Goal: Task Accomplishment & Management: Manage account settings

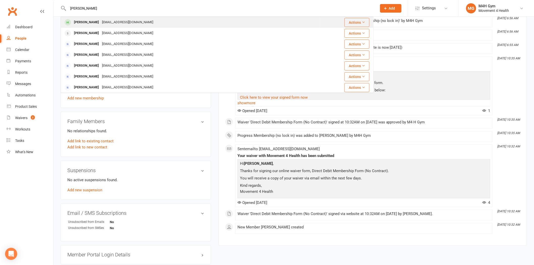
type input "[PERSON_NAME]"
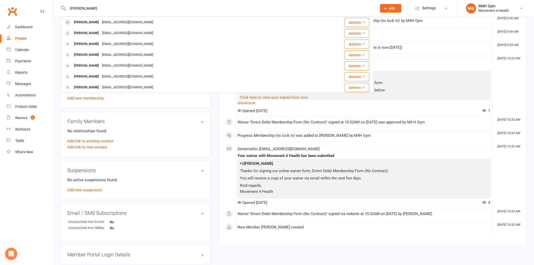
drag, startPoint x: 88, startPoint y: 23, endPoint x: 84, endPoint y: 22, distance: 3.6
click at [84, 22] on div "[PERSON_NAME]" at bounding box center [86, 22] width 28 height 7
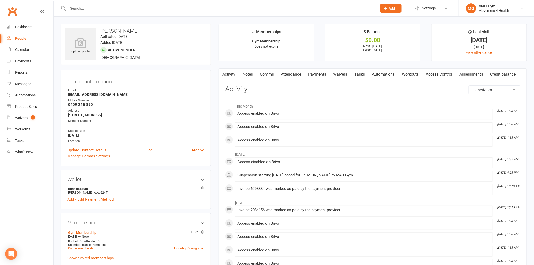
click at [317, 74] on link "Payments" at bounding box center [317, 75] width 25 height 12
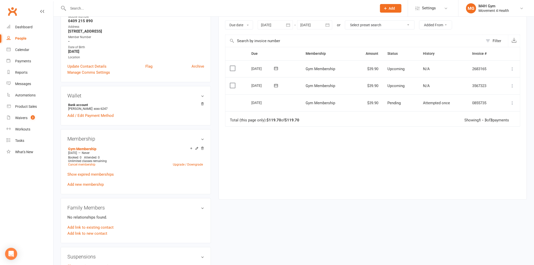
scroll to position [84, 0]
click at [270, 27] on div at bounding box center [275, 24] width 35 height 9
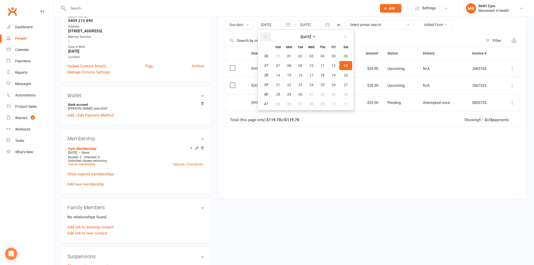
click at [264, 37] on icon "button" at bounding box center [266, 37] width 4 height 4
click at [277, 64] on span "06" at bounding box center [278, 66] width 4 height 4
type input "06 Jul 2025"
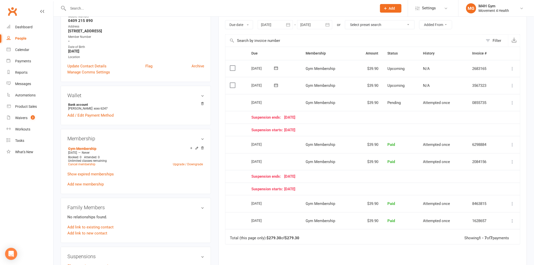
drag, startPoint x: 316, startPoint y: 130, endPoint x: 242, endPoint y: 113, distance: 76.3
click at [242, 113] on table "Due Contact Membership Amount Status History Invoice # Select this 10 Nov 2025 …" at bounding box center [372, 146] width 295 height 198
click at [330, 118] on div "Suspension ends: 11 October 25" at bounding box center [373, 117] width 243 height 4
drag, startPoint x: 251, startPoint y: 102, endPoint x: 499, endPoint y: 107, distance: 247.6
click at [499, 107] on tr "Select this 13 Oct 2025 Sheree Newman Gym Membership $39.90 Pending Attempted o…" at bounding box center [372, 102] width 295 height 17
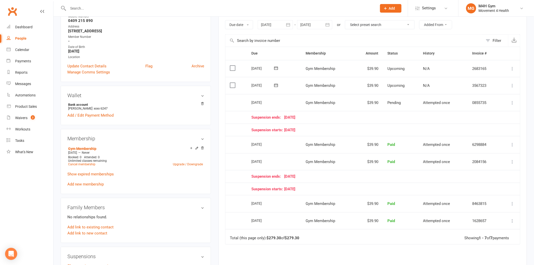
click at [400, 128] on div "Suspension starts: 12 September 25" at bounding box center [373, 130] width 243 height 4
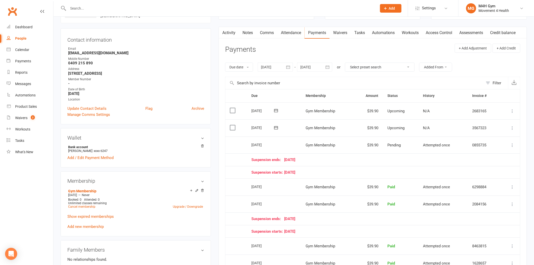
scroll to position [56, 0]
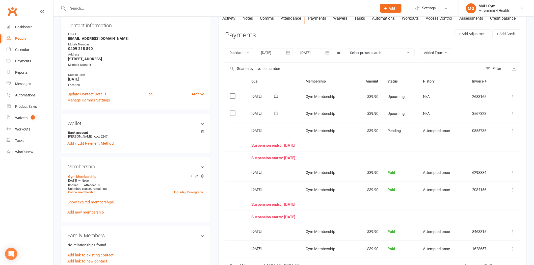
drag, startPoint x: 316, startPoint y: 158, endPoint x: 250, endPoint y: 145, distance: 67.0
click at [250, 145] on table "Due Contact Membership Amount Status History Invoice # Select this 10 Nov 2025 …" at bounding box center [372, 174] width 295 height 198
drag, startPoint x: 250, startPoint y: 131, endPoint x: 504, endPoint y: 127, distance: 253.4
click at [504, 127] on tr "Select this 13 Oct 2025 Sheree Newman Gym Membership $39.90 Pending Attempted o…" at bounding box center [372, 130] width 295 height 17
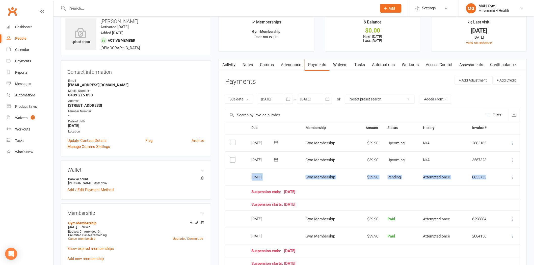
scroll to position [0, 0]
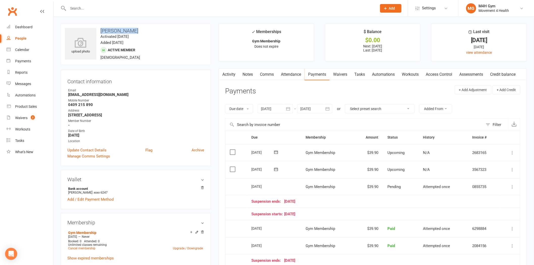
drag, startPoint x: 143, startPoint y: 32, endPoint x: 99, endPoint y: 28, distance: 43.8
click at [99, 28] on h3 "[PERSON_NAME]" at bounding box center [136, 31] width 142 height 6
copy h3 "[PERSON_NAME]"
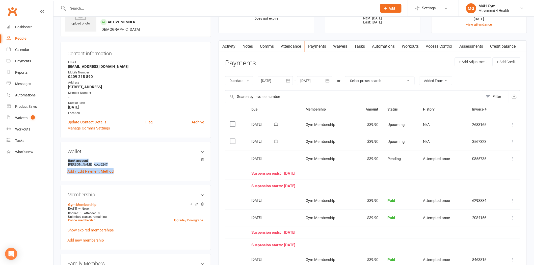
drag, startPoint x: 122, startPoint y: 172, endPoint x: 66, endPoint y: 160, distance: 57.5
click at [66, 160] on div "Wallet Bank account Sheree Newman xxxx 6247 Add / Edit Payment Method" at bounding box center [136, 161] width 150 height 39
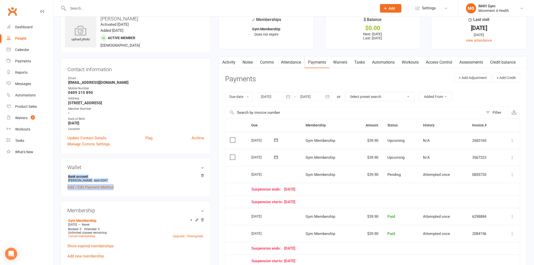
scroll to position [0, 0]
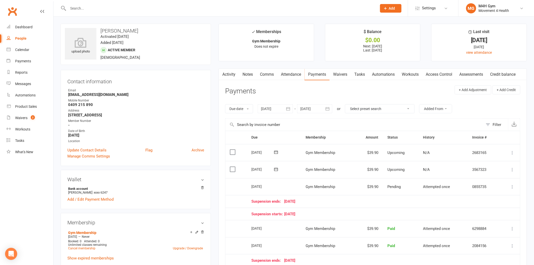
click at [89, 9] on input "text" at bounding box center [220, 8] width 307 height 7
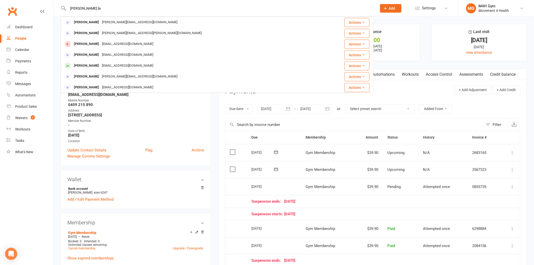
type input "darren la"
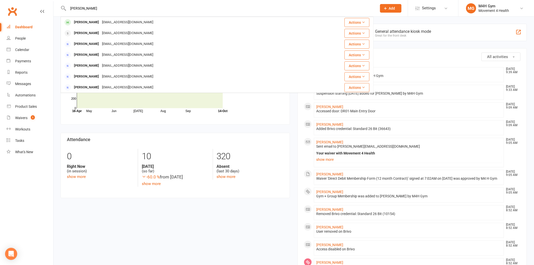
click at [79, 11] on input "[PERSON_NAME]" at bounding box center [220, 8] width 307 height 7
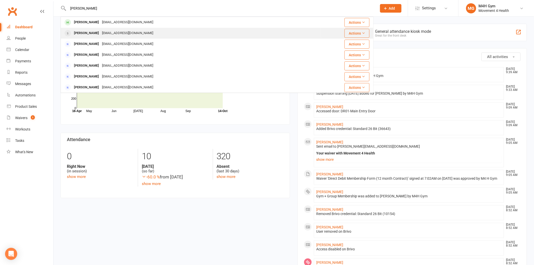
type input "[PERSON_NAME]"
click at [79, 31] on div "[PERSON_NAME]" at bounding box center [86, 33] width 28 height 7
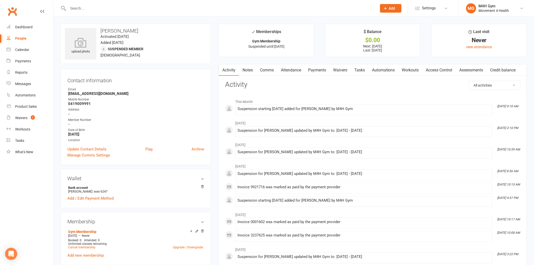
click at [326, 70] on link "Payments" at bounding box center [317, 70] width 25 height 12
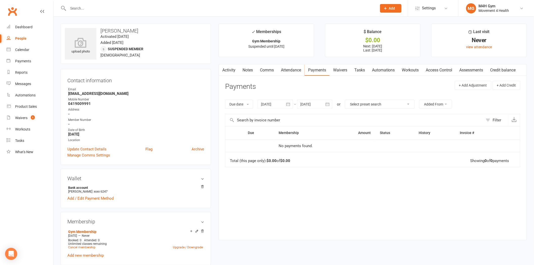
click at [278, 103] on div at bounding box center [275, 104] width 35 height 9
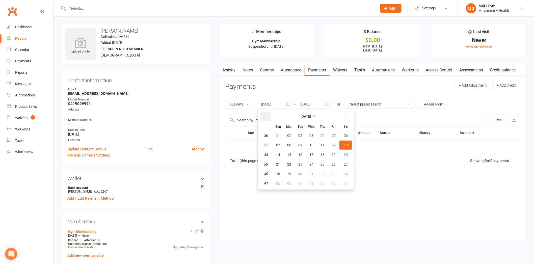
click at [266, 118] on icon "button" at bounding box center [266, 117] width 4 height 4
click at [285, 145] on button "07" at bounding box center [289, 145] width 11 height 9
type input "[DATE]"
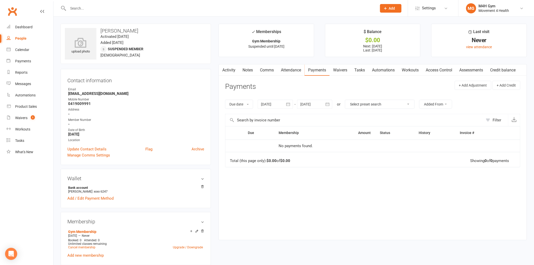
click at [316, 104] on div at bounding box center [314, 104] width 35 height 9
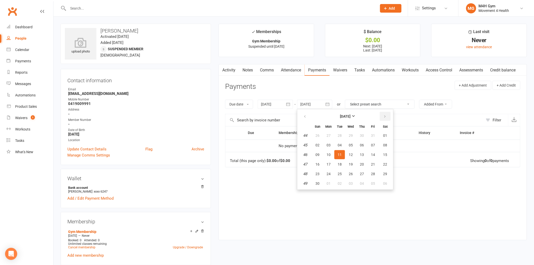
click at [385, 119] on button "button" at bounding box center [385, 116] width 11 height 9
click at [361, 155] on span "18" at bounding box center [362, 155] width 4 height 4
type input "[DATE]"
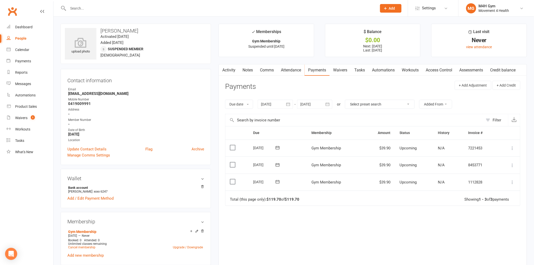
click at [273, 102] on div at bounding box center [275, 104] width 35 height 9
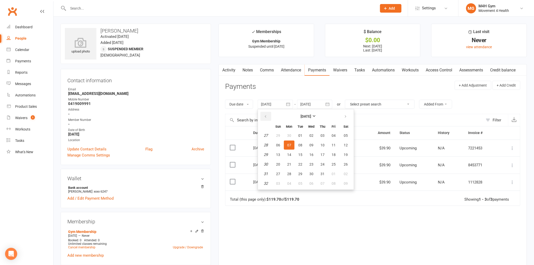
click at [265, 113] on button "button" at bounding box center [265, 116] width 11 height 9
click at [288, 143] on span "05" at bounding box center [289, 145] width 4 height 4
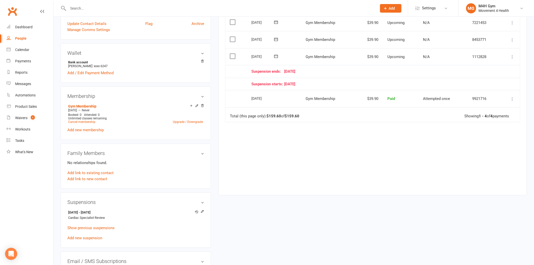
scroll to position [140, 0]
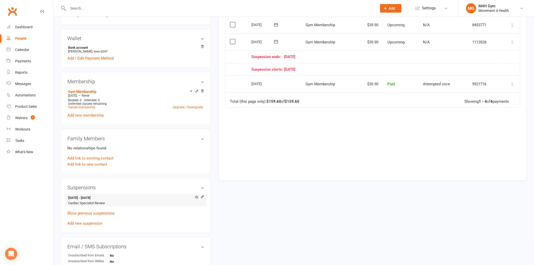
drag, startPoint x: 68, startPoint y: 198, endPoint x: 108, endPoint y: 197, distance: 40.4
click at [108, 197] on li "[DATE] - [DATE] Cardiac Specialist Review" at bounding box center [135, 200] width 137 height 12
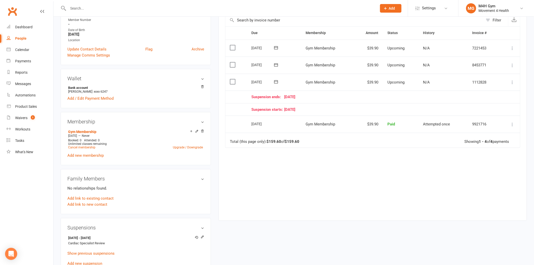
scroll to position [84, 0]
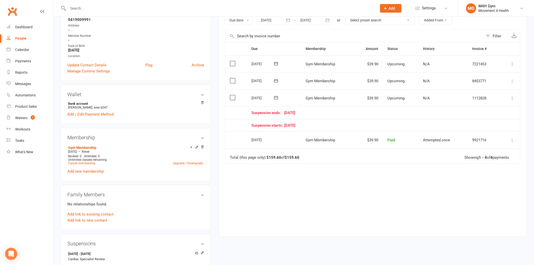
click at [271, 17] on div at bounding box center [275, 20] width 35 height 9
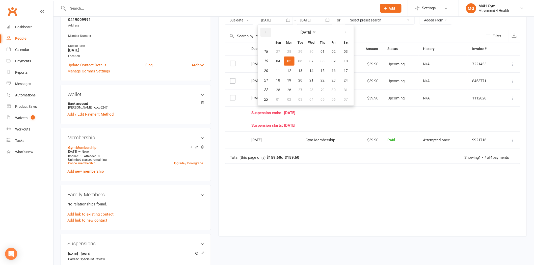
click at [265, 33] on icon "button" at bounding box center [266, 33] width 4 height 4
click at [282, 61] on button "02" at bounding box center [278, 61] width 11 height 9
type input "[DATE]"
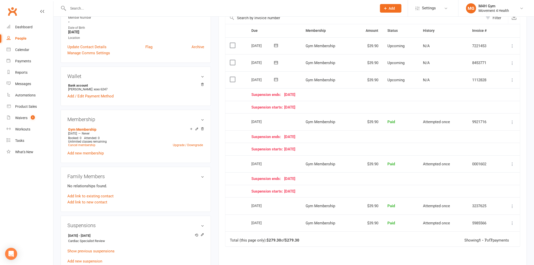
scroll to position [112, 0]
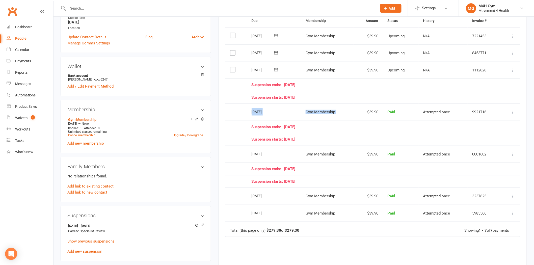
drag, startPoint x: 251, startPoint y: 112, endPoint x: 385, endPoint y: 116, distance: 133.8
click at [379, 116] on tr "Select this [DATE] [PERSON_NAME] Gym Membership $39.90 Paid Attempted once 9921…" at bounding box center [372, 111] width 295 height 17
click at [419, 115] on td "Attempted once" at bounding box center [443, 111] width 49 height 17
drag, startPoint x: 251, startPoint y: 71, endPoint x: 341, endPoint y: 87, distance: 91.2
click at [341, 85] on table "Due Contact Membership Amount Status History Invoice # Select this [DATE] [PERS…" at bounding box center [372, 125] width 295 height 223
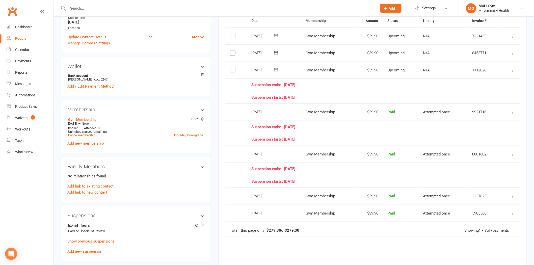
click at [349, 102] on td "Suspension starts: [DATE]" at bounding box center [373, 97] width 253 height 13
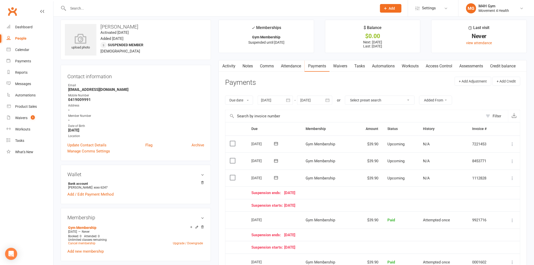
scroll to position [28, 0]
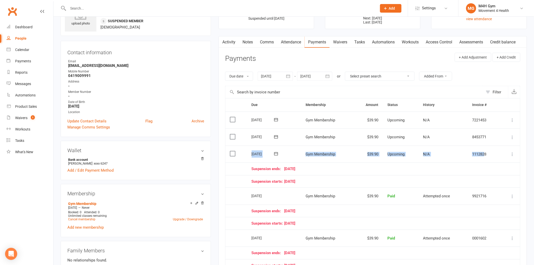
drag, startPoint x: 250, startPoint y: 153, endPoint x: 481, endPoint y: 157, distance: 230.7
click at [483, 157] on tr "Select this [DATE] [PERSON_NAME] Gym Membership $39.90 Upcoming N/A 1112828 [PE…" at bounding box center [372, 154] width 295 height 17
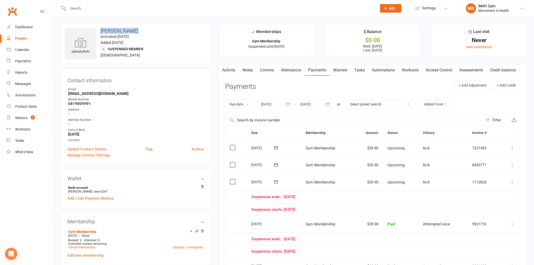
drag, startPoint x: 100, startPoint y: 31, endPoint x: 140, endPoint y: 30, distance: 39.6
click at [140, 30] on h3 "[PERSON_NAME]" at bounding box center [136, 31] width 142 height 6
copy h3 "[PERSON_NAME]"
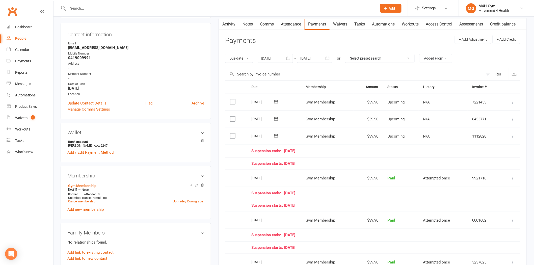
scroll to position [56, 0]
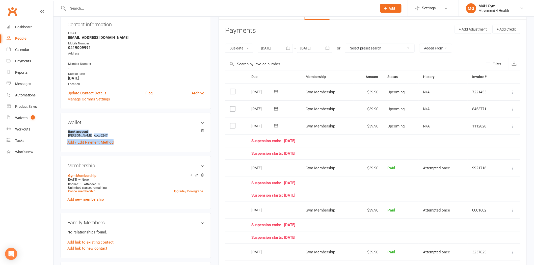
drag, startPoint x: 142, startPoint y: 144, endPoint x: 62, endPoint y: 132, distance: 81.6
click at [62, 132] on div "Wallet Bank account [PERSON_NAME] xxxx 6247 Add / Edit Payment Method" at bounding box center [136, 132] width 150 height 39
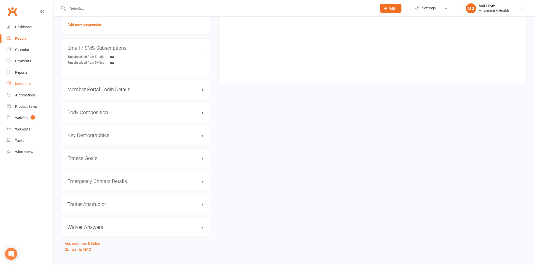
scroll to position [347, 0]
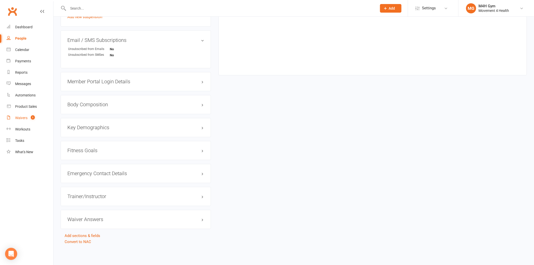
click at [33, 119] on span "1" at bounding box center [33, 117] width 4 height 4
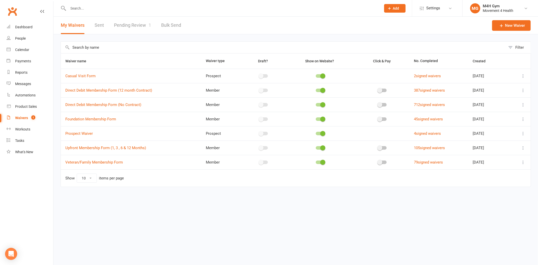
click at [526, 105] on icon at bounding box center [523, 104] width 5 height 5
click at [508, 138] on link "Copy external link to clipboard" at bounding box center [496, 135] width 59 height 10
click at [523, 105] on icon at bounding box center [523, 104] width 5 height 5
click at [494, 132] on link "Copy external link to clipboard" at bounding box center [496, 135] width 59 height 10
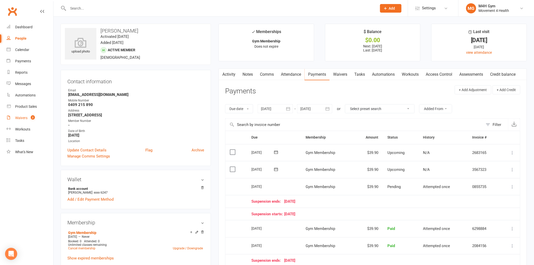
click at [29, 115] on link "Waivers 2" at bounding box center [30, 117] width 47 height 11
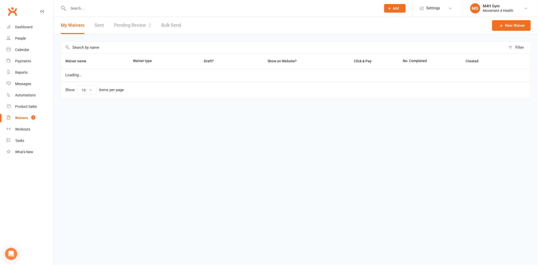
click at [133, 30] on link "Pending Review 2" at bounding box center [132, 25] width 37 height 17
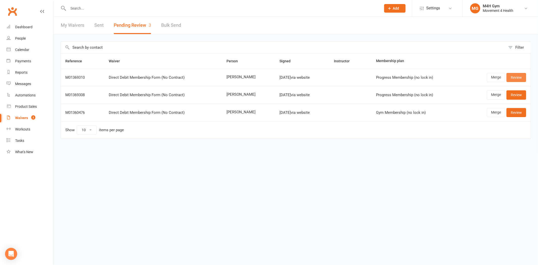
click at [514, 79] on link "Review" at bounding box center [517, 77] width 20 height 9
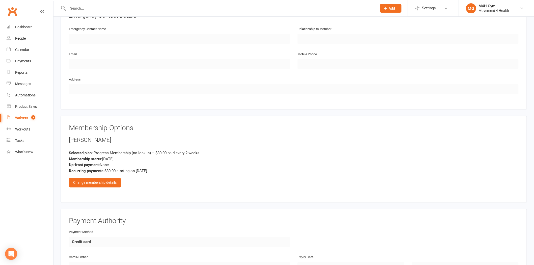
scroll to position [252, 0]
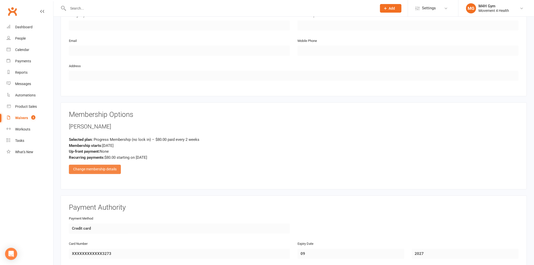
click at [103, 168] on div "Change membership details" at bounding box center [95, 169] width 52 height 9
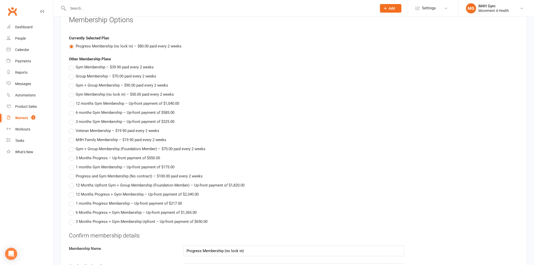
scroll to position [392, 0]
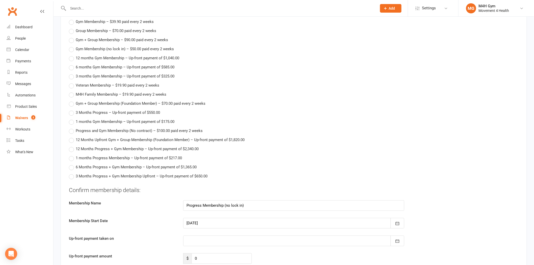
click at [212, 224] on div at bounding box center [293, 223] width 221 height 11
click at [227, 210] on button "14" at bounding box center [226, 212] width 11 height 9
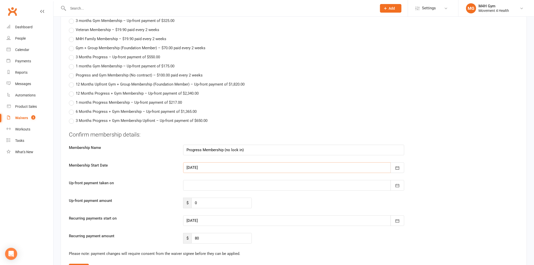
scroll to position [448, 0]
click at [213, 219] on div at bounding box center [293, 220] width 221 height 11
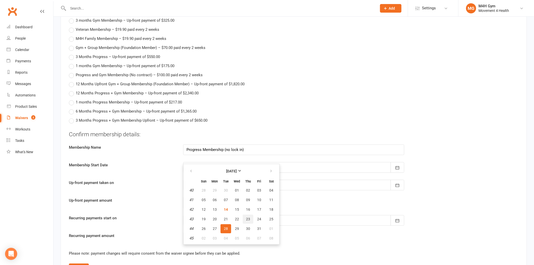
click at [246, 217] on span "23" at bounding box center [248, 219] width 4 height 4
type input "23 Oct 2025"
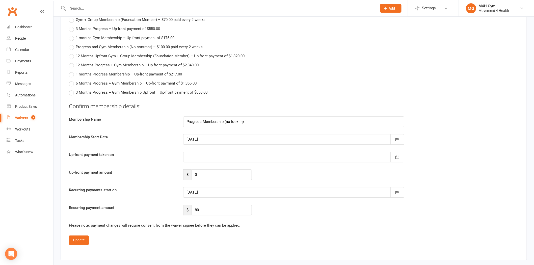
scroll to position [505, 0]
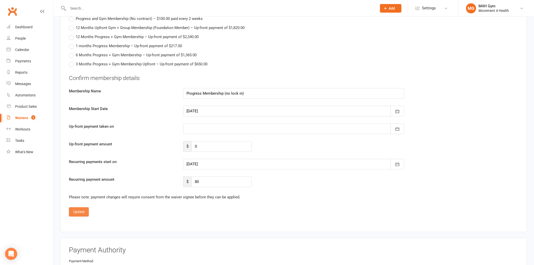
click at [79, 211] on button "Update" at bounding box center [79, 211] width 20 height 9
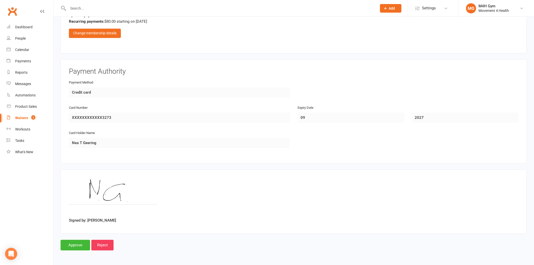
scroll to position [386, 0]
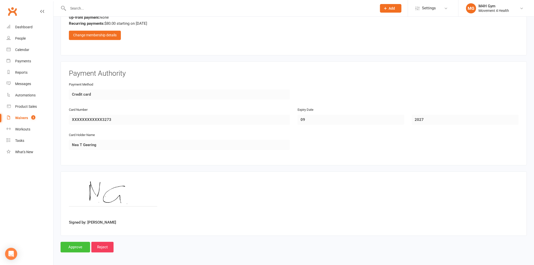
click at [69, 242] on input "Approve" at bounding box center [76, 247] width 30 height 11
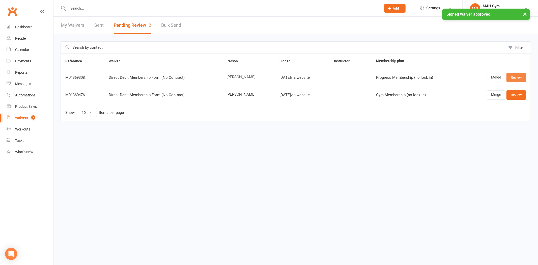
click at [522, 76] on link "Review" at bounding box center [517, 77] width 20 height 9
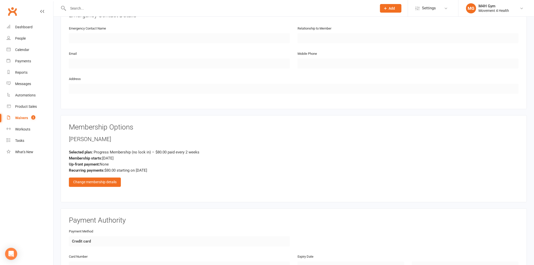
scroll to position [280, 0]
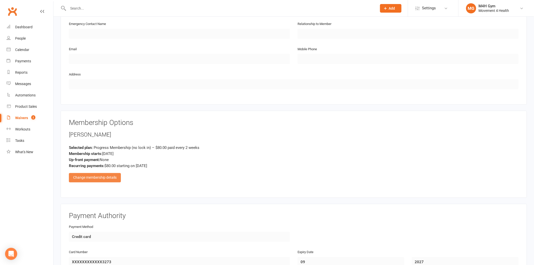
click at [106, 177] on div "Change membership details" at bounding box center [95, 177] width 52 height 9
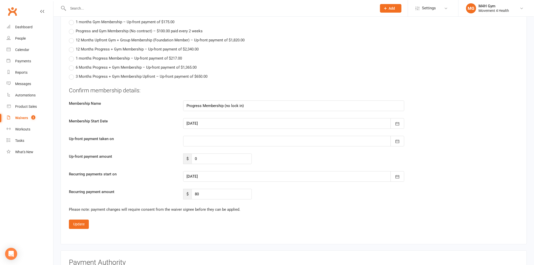
scroll to position [533, 0]
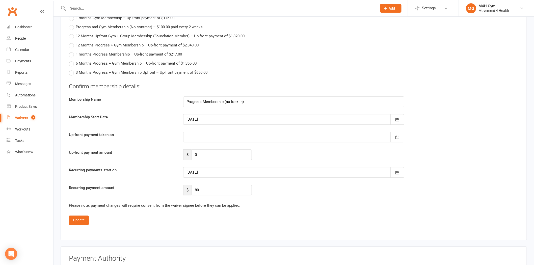
click at [213, 118] on div at bounding box center [293, 119] width 221 height 11
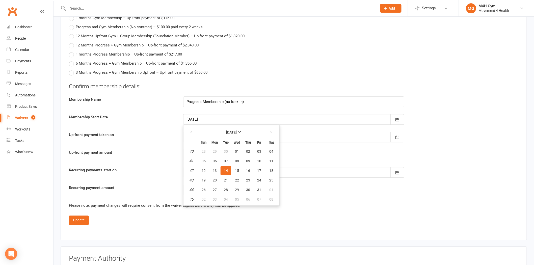
click at [224, 169] on span "14" at bounding box center [226, 171] width 4 height 4
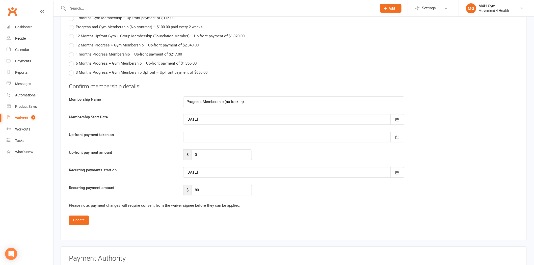
click at [210, 168] on div at bounding box center [293, 172] width 221 height 11
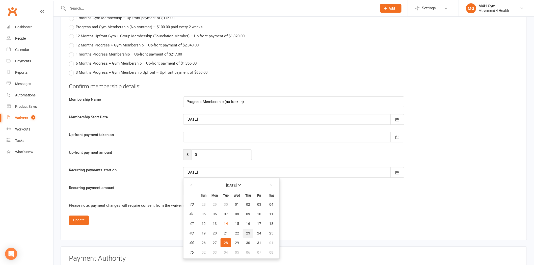
click at [246, 231] on span "23" at bounding box center [248, 233] width 4 height 4
type input "23 Oct 2025"
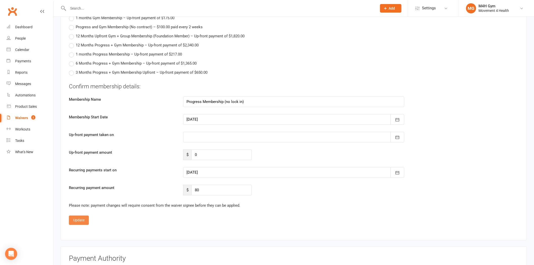
click at [88, 216] on button "Update" at bounding box center [79, 219] width 20 height 9
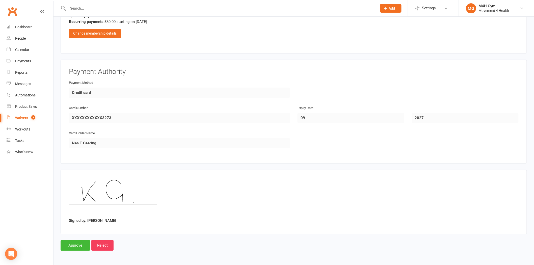
scroll to position [423, 0]
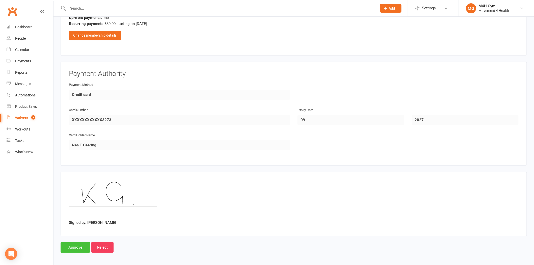
click at [73, 246] on input "Approve" at bounding box center [76, 247] width 30 height 11
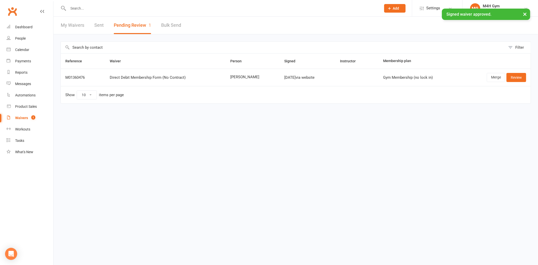
click at [77, 9] on div "× Signed waiver approved." at bounding box center [266, 9] width 532 height 0
click at [78, 5] on input "text" at bounding box center [222, 8] width 311 height 7
